Goal: Check status: Check status

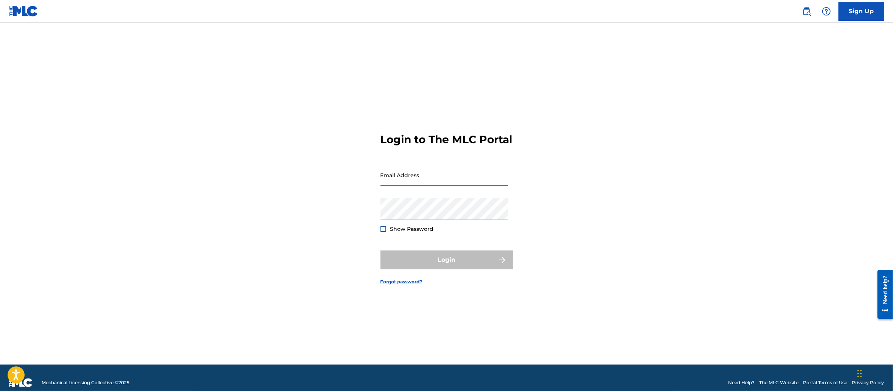
click at [413, 182] on input "Email Address" at bounding box center [444, 175] width 128 height 22
type input "[EMAIL_ADDRESS][DOMAIN_NAME]"
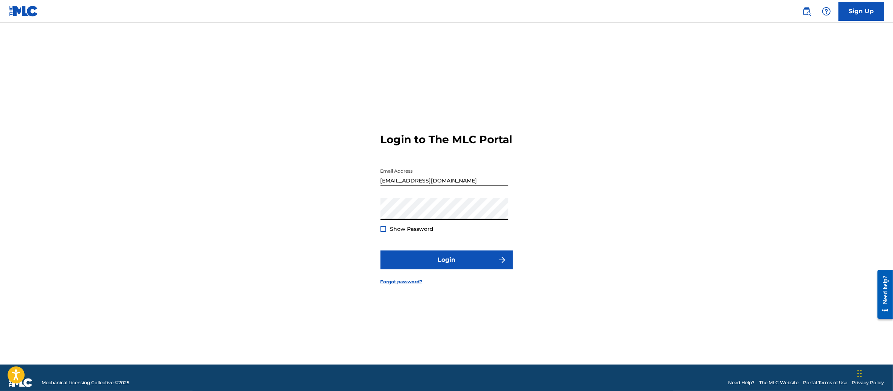
click at [380, 251] on button "Login" at bounding box center [446, 260] width 132 height 19
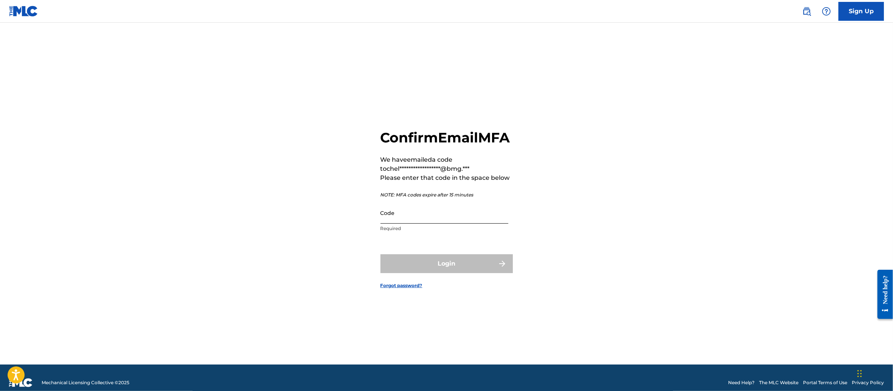
click at [402, 224] on input "Code" at bounding box center [444, 213] width 128 height 22
paste input "213227"
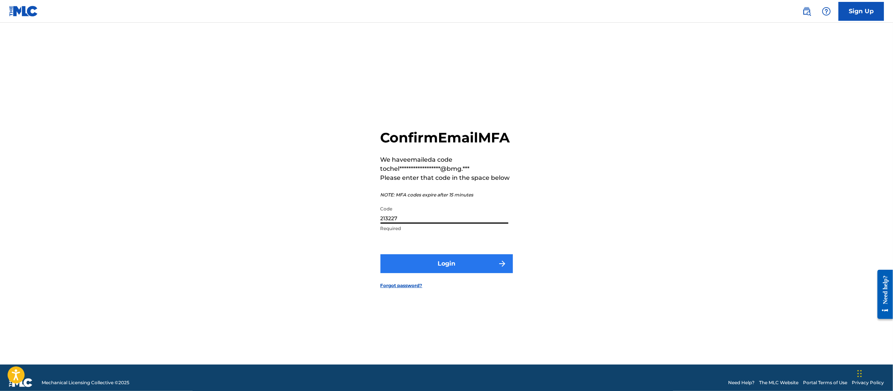
type input "213227"
click at [413, 266] on button "Login" at bounding box center [446, 263] width 132 height 19
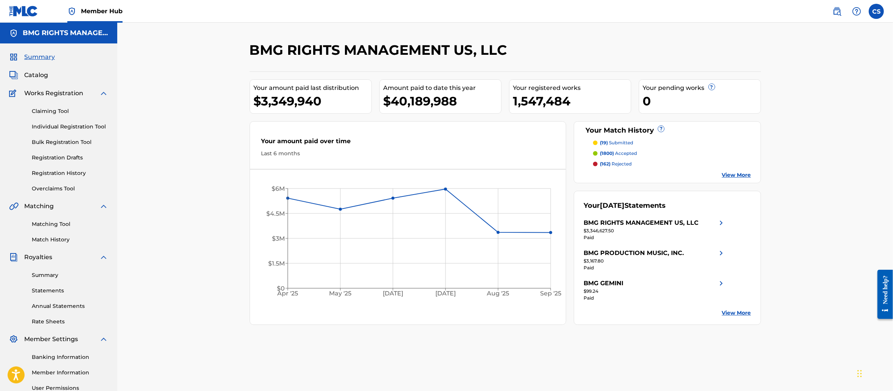
click at [621, 143] on p "(19) submitted" at bounding box center [616, 142] width 33 height 7
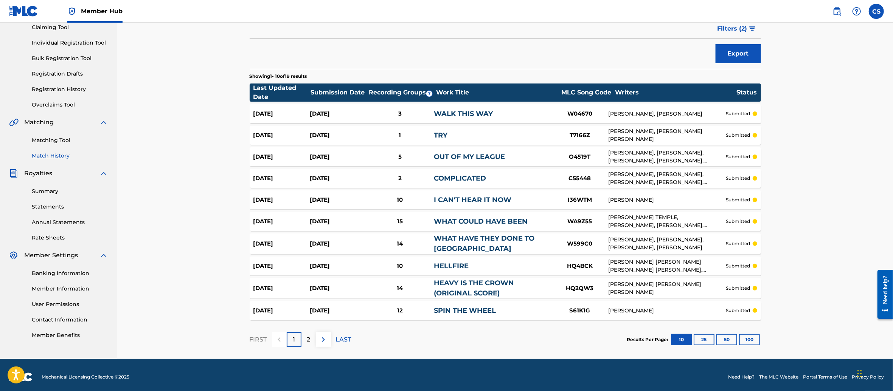
scroll to position [86, 0]
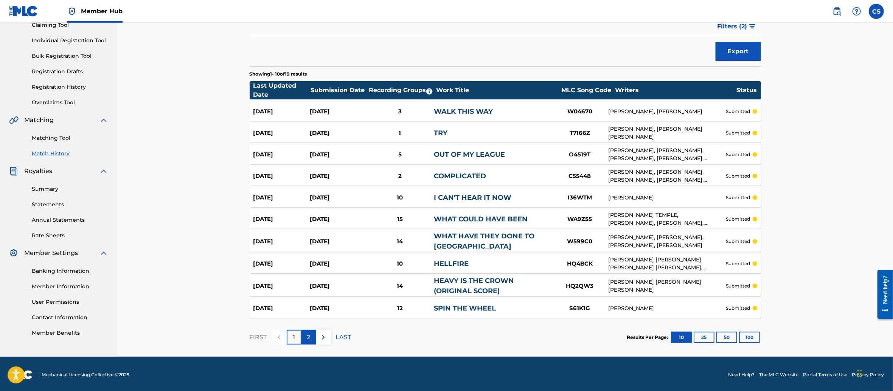
click at [310, 334] on p "2" at bounding box center [308, 337] width 3 height 9
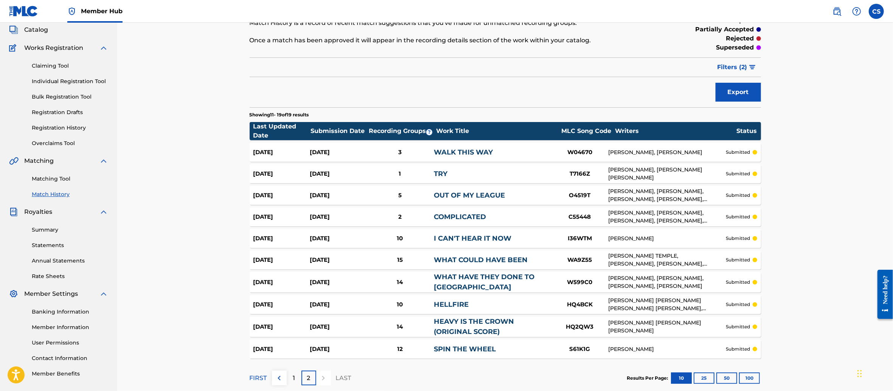
scroll to position [42, 0]
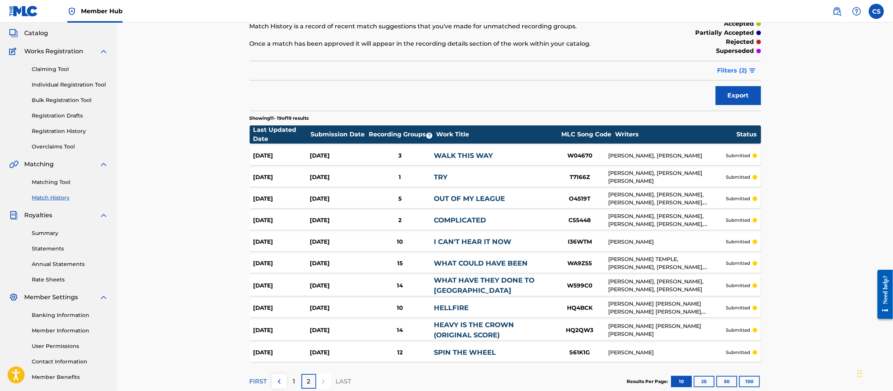
click at [745, 67] on span "Filters ( 2 )" at bounding box center [732, 70] width 30 height 9
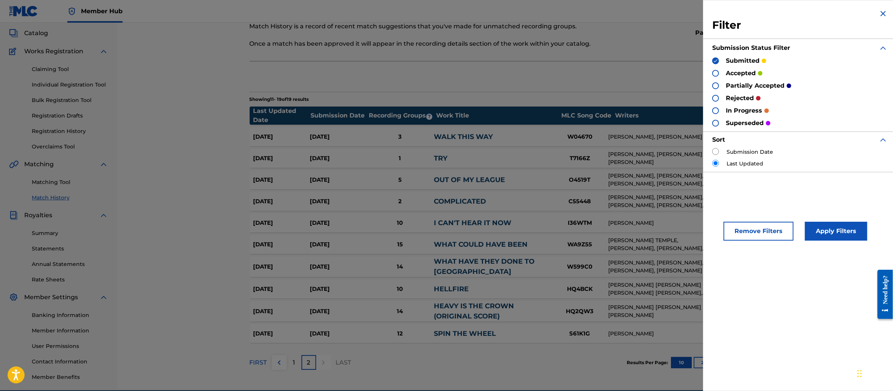
click at [716, 152] on input "radio" at bounding box center [715, 151] width 7 height 7
radio input "true"
click at [641, 100] on section "Showing 11 - 19 of 19 results" at bounding box center [505, 97] width 511 height 11
click at [882, 17] on img at bounding box center [882, 13] width 9 height 9
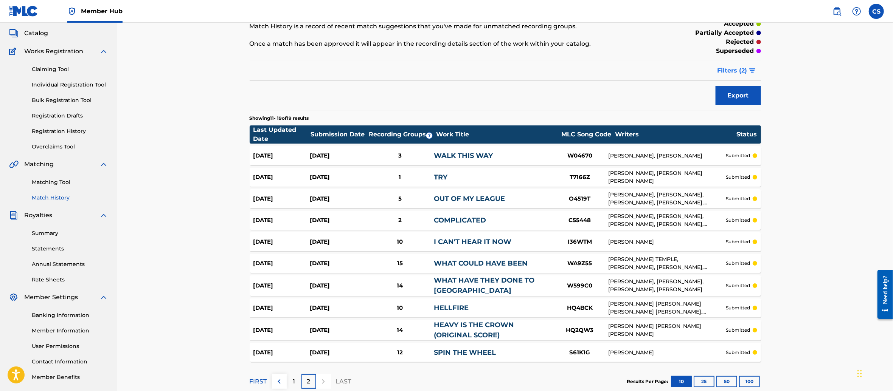
click at [739, 70] on span "Filters ( 2 )" at bounding box center [732, 70] width 30 height 9
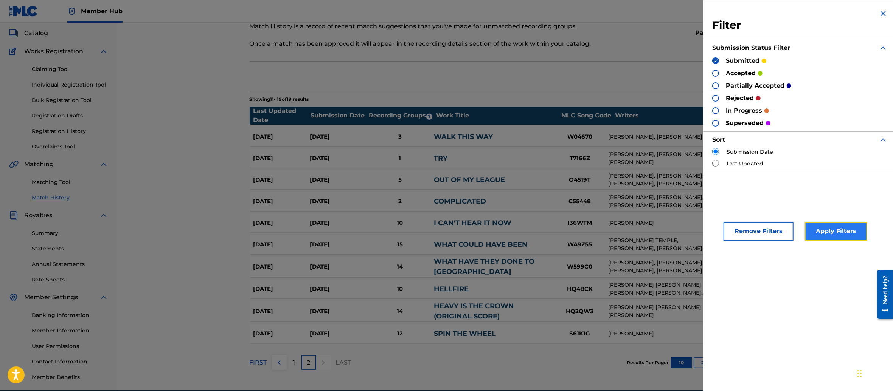
click at [833, 238] on button "Apply Filters" at bounding box center [835, 231] width 62 height 19
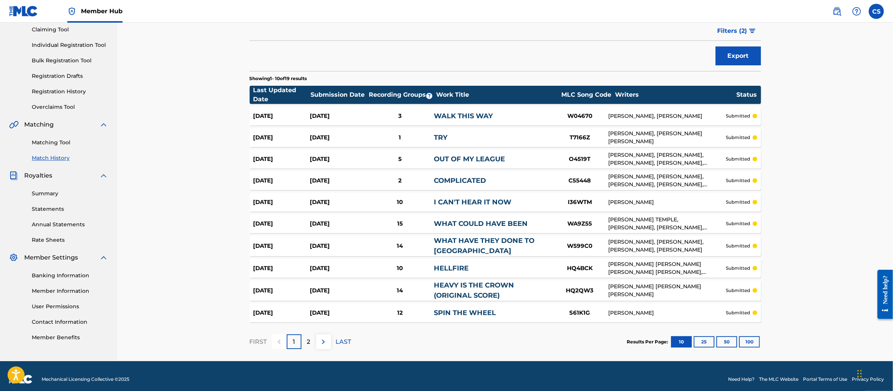
scroll to position [83, 0]
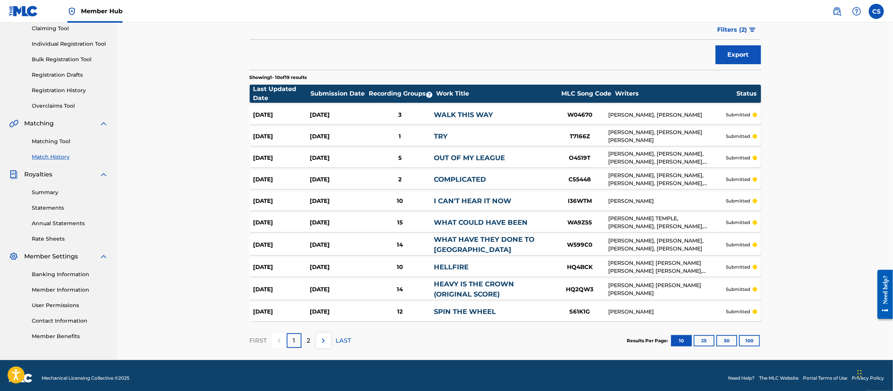
click at [717, 115] on div "[PERSON_NAME], [PERSON_NAME]" at bounding box center [667, 115] width 118 height 8
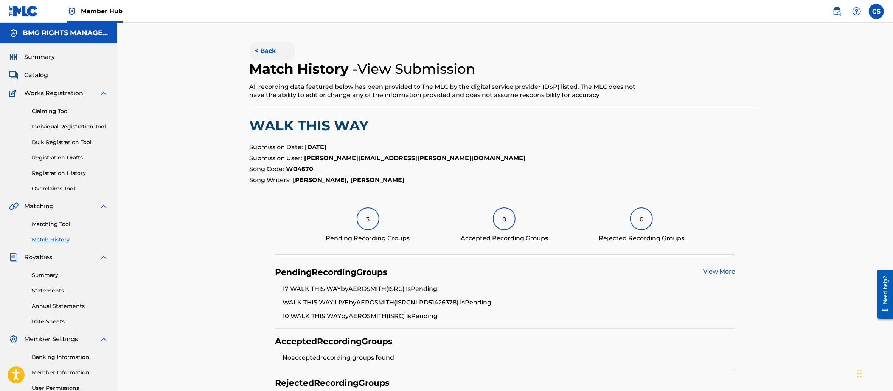
click at [265, 48] on button "< Back" at bounding box center [272, 51] width 45 height 19
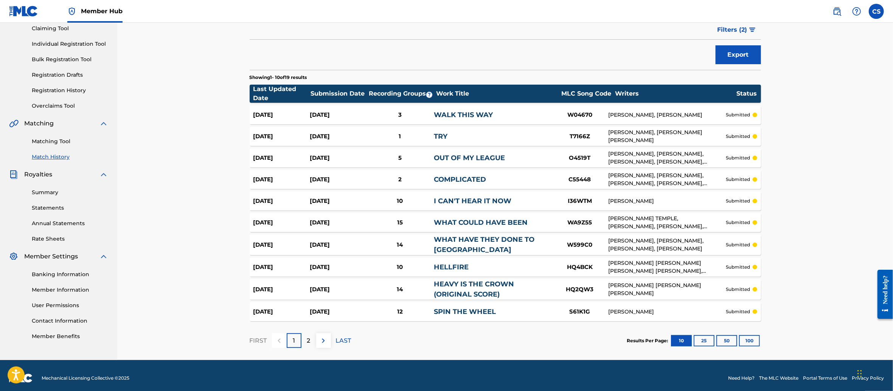
click at [478, 287] on div "HEAVY IS THE CROWN (ORIGINAL SCORE)" at bounding box center [493, 289] width 118 height 20
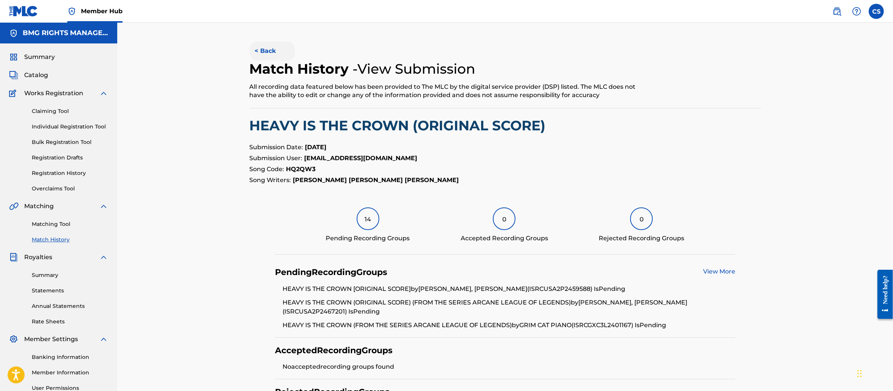
click at [274, 50] on button "< Back" at bounding box center [272, 51] width 45 height 19
